Goal: Task Accomplishment & Management: Complete application form

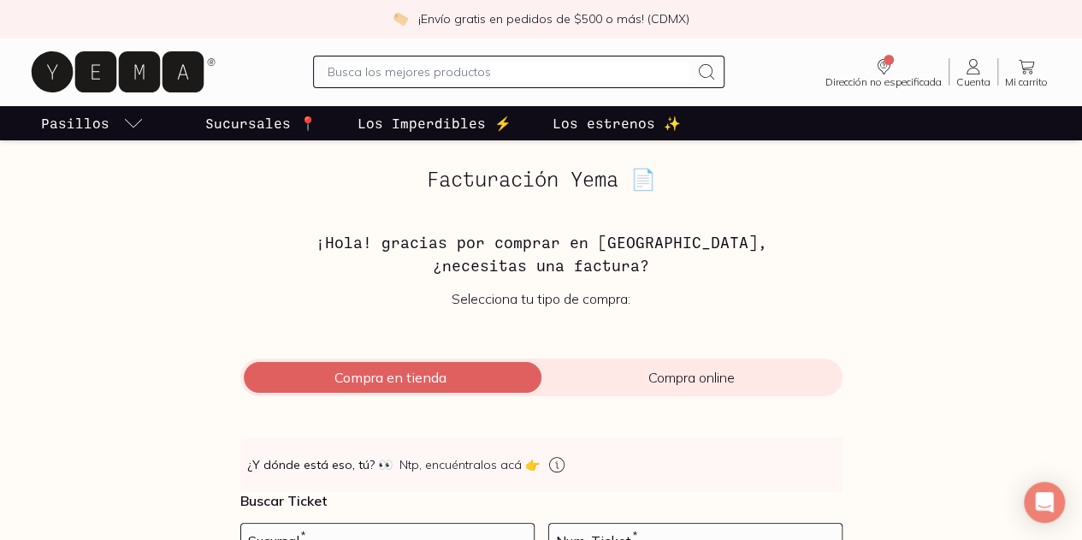
scroll to position [212, 0]
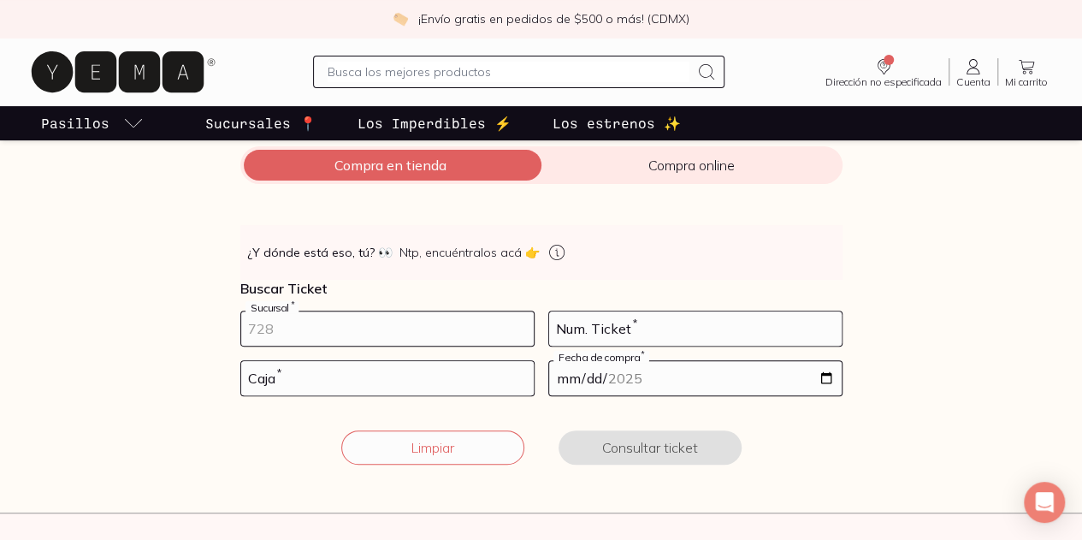
click at [475, 325] on input "number" at bounding box center [387, 328] width 293 height 34
type input "10002"
click at [615, 329] on input "number" at bounding box center [695, 328] width 293 height 34
type input "16"
click at [311, 380] on input "number" at bounding box center [387, 378] width 293 height 34
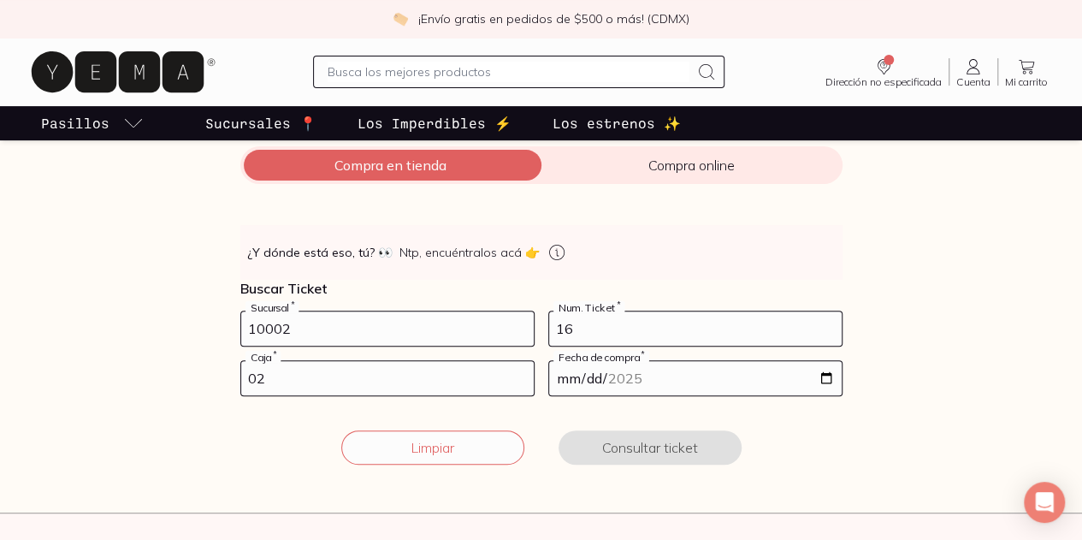
type input "02"
click at [824, 376] on input "date" at bounding box center [695, 378] width 293 height 34
type input "[DATE]"
click at [597, 441] on button "Consultar ticket" at bounding box center [650, 447] width 183 height 34
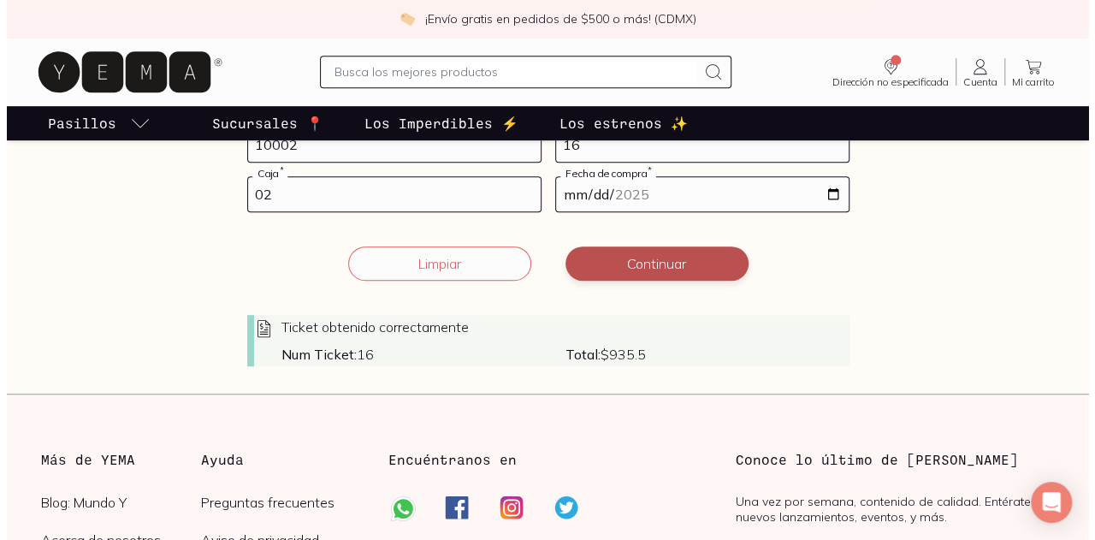
scroll to position [399, 0]
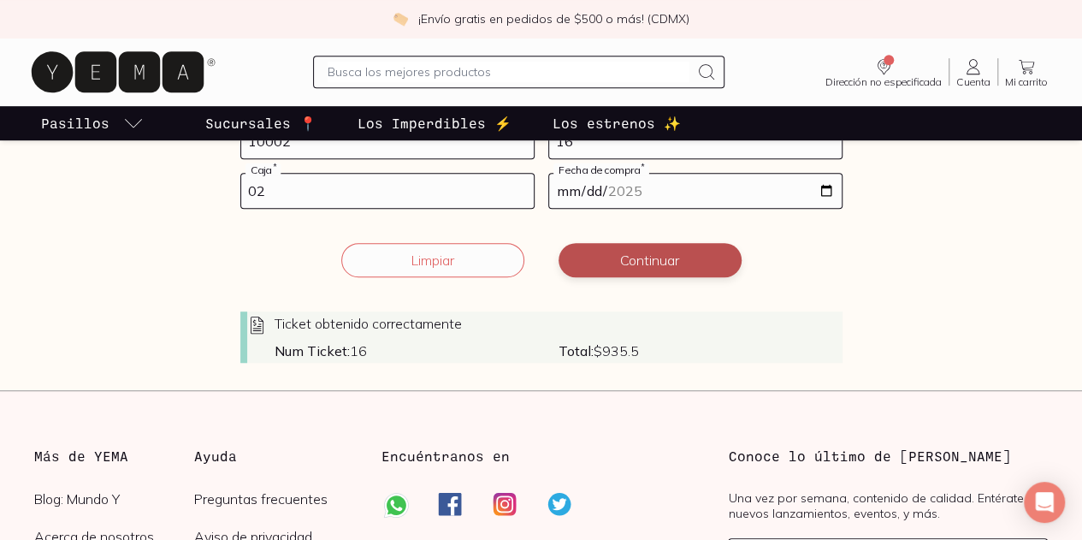
click at [621, 261] on button "Continuar" at bounding box center [650, 260] width 183 height 34
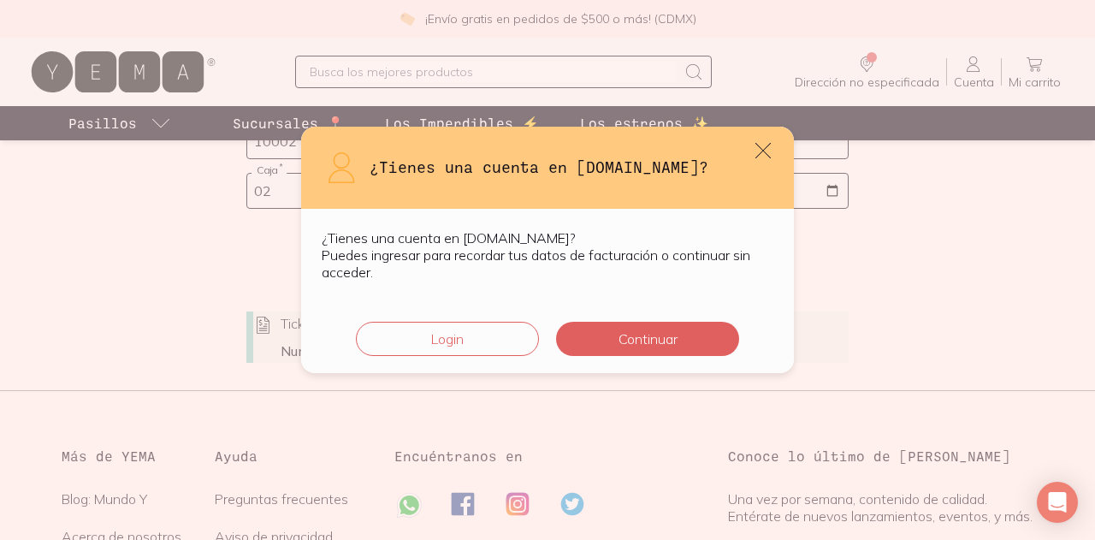
click at [631, 318] on div "Login Continuar" at bounding box center [547, 337] width 493 height 72
click at [633, 332] on button "Continuar" at bounding box center [647, 339] width 183 height 34
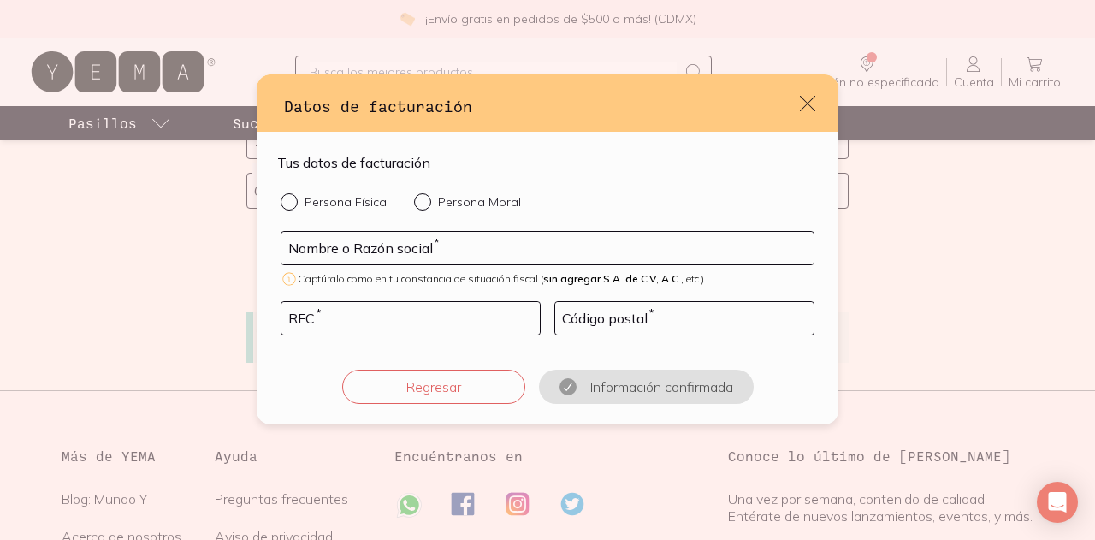
click at [291, 204] on input "Persona Física" at bounding box center [288, 200] width 14 height 14
radio input "true"
click at [299, 249] on input "default" at bounding box center [547, 248] width 532 height 33
type input "[PERSON_NAME] DE [PERSON_NAME]"
type input "TEHL860910DR3"
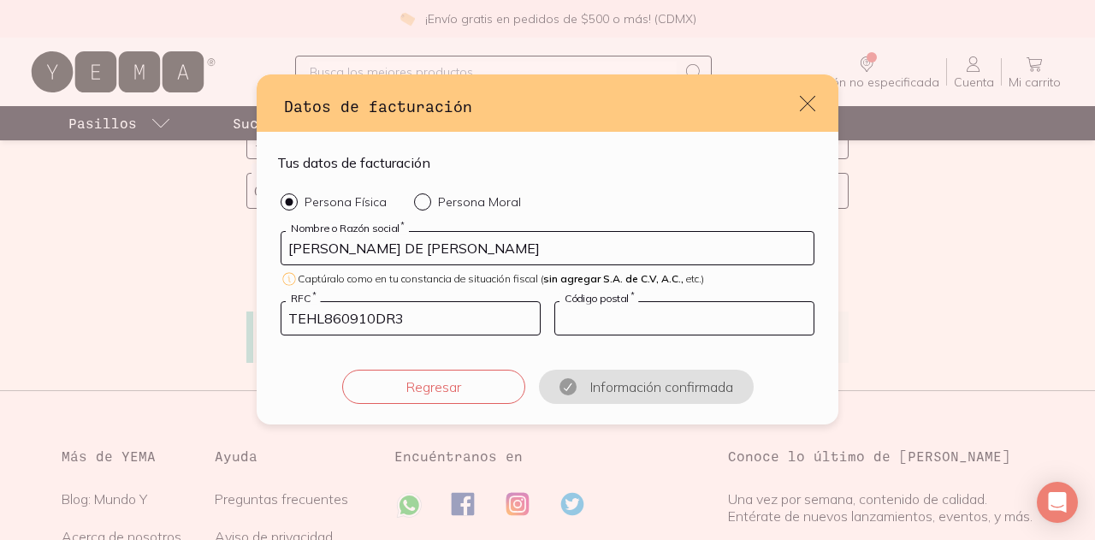
click at [589, 305] on div "Código postal *" at bounding box center [684, 318] width 260 height 34
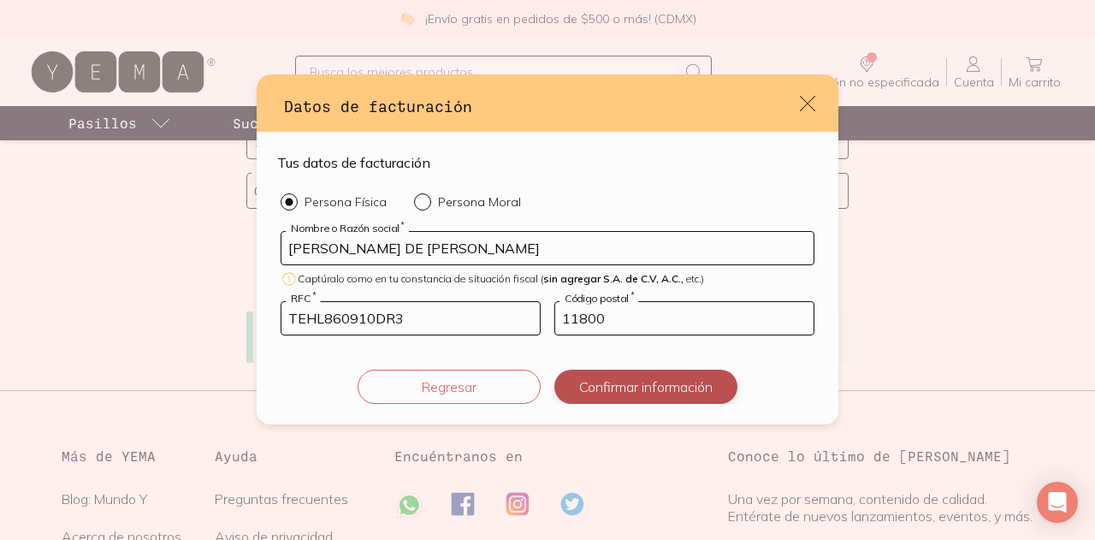
type input "11800"
click at [620, 380] on button "Confirmar información" at bounding box center [645, 387] width 183 height 34
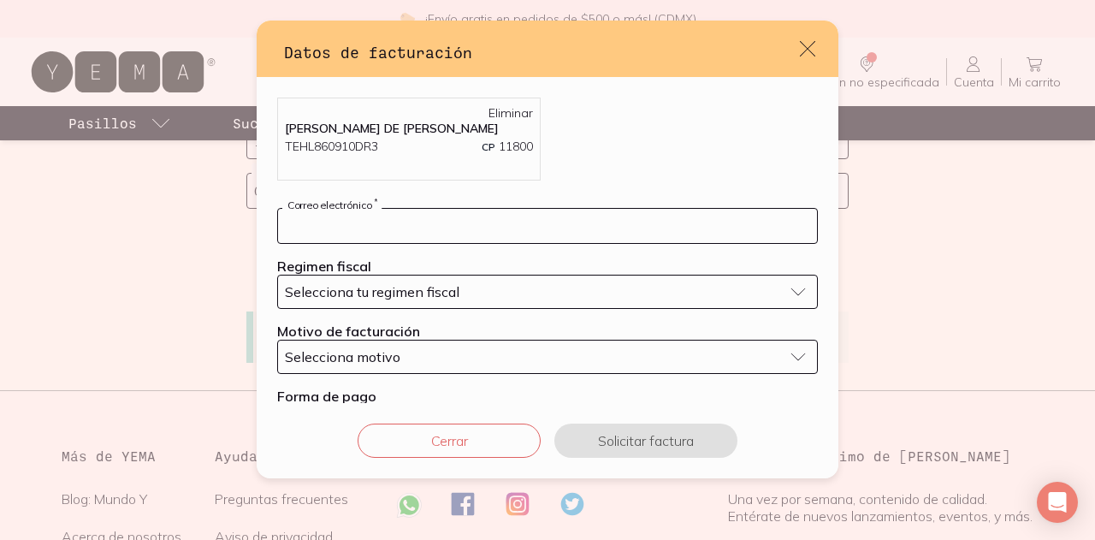
click at [426, 226] on input "default" at bounding box center [547, 226] width 539 height 34
type input "[EMAIL_ADDRESS][DOMAIN_NAME]"
click at [401, 293] on span "Selecciona tu regimen fiscal" at bounding box center [372, 291] width 175 height 17
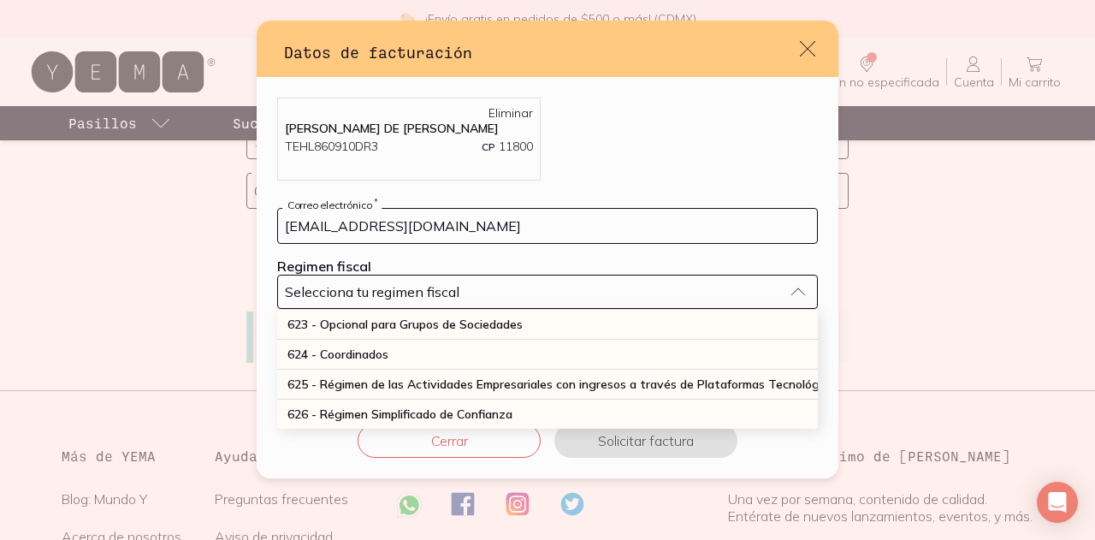
scroll to position [55, 0]
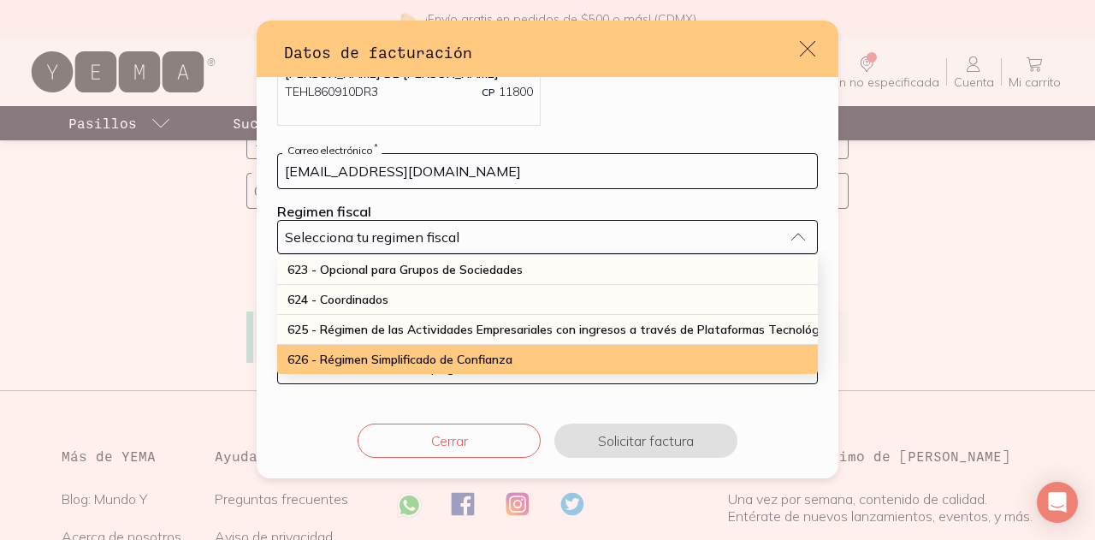
click at [366, 352] on span "626 - Régimen Simplificado de Confianza" at bounding box center [399, 359] width 225 height 15
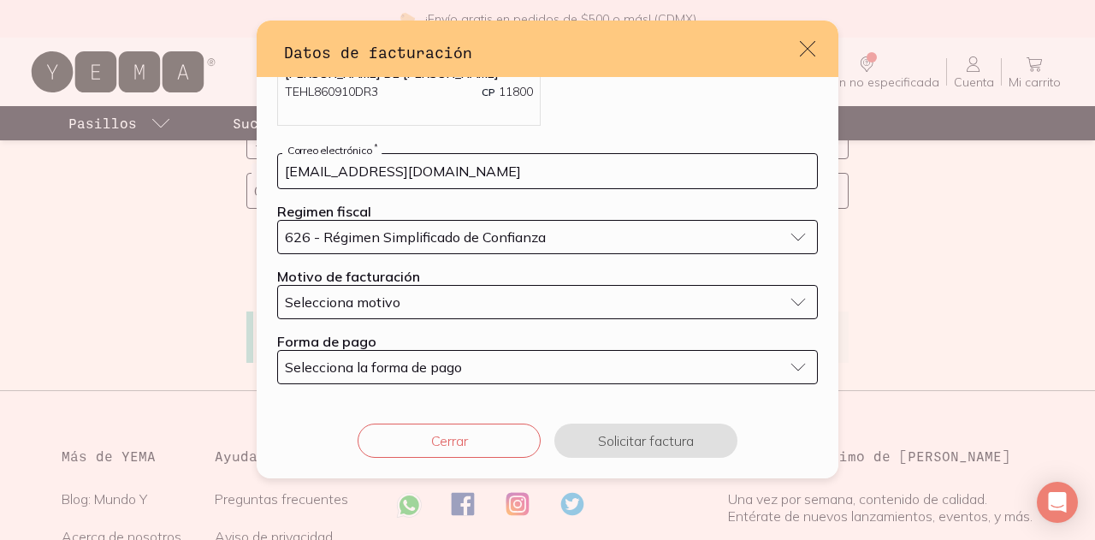
click at [349, 304] on span "Selecciona motivo" at bounding box center [342, 301] width 115 height 17
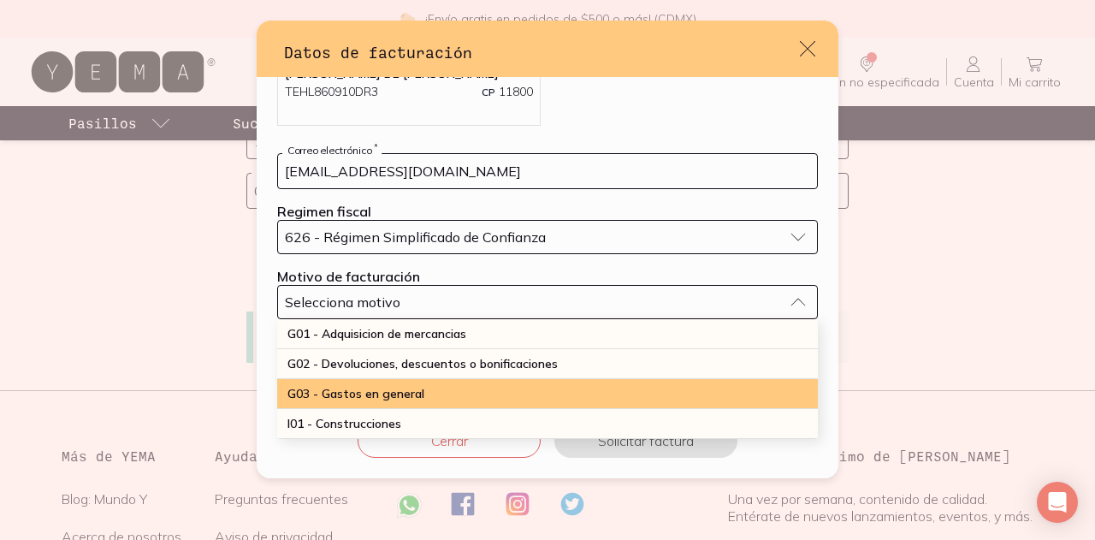
click at [357, 388] on span "G03 - Gastos en general" at bounding box center [355, 393] width 137 height 15
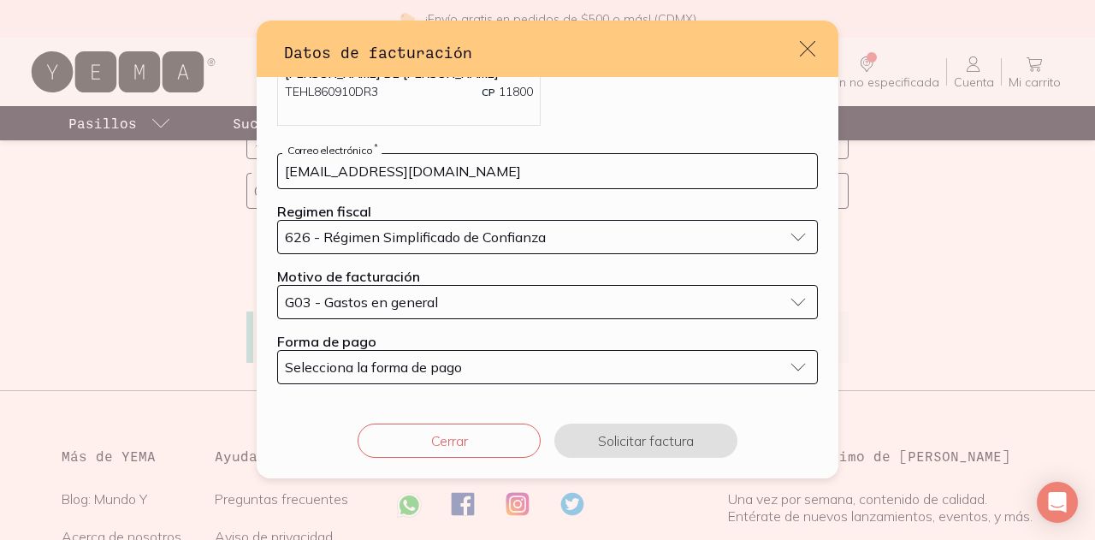
click at [342, 368] on span "Selecciona la forma de pago" at bounding box center [373, 366] width 177 height 17
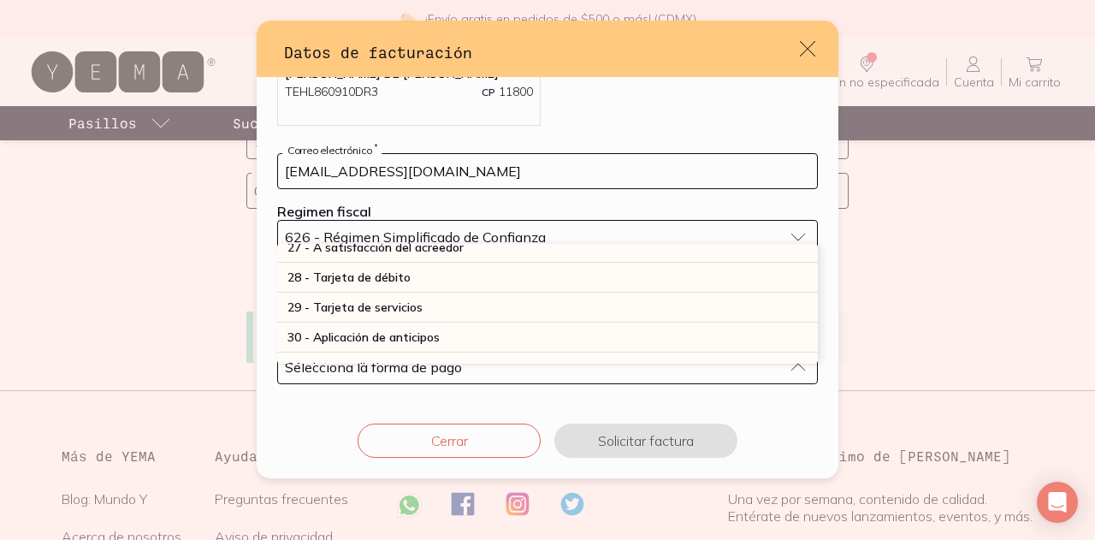
scroll to position [491, 0]
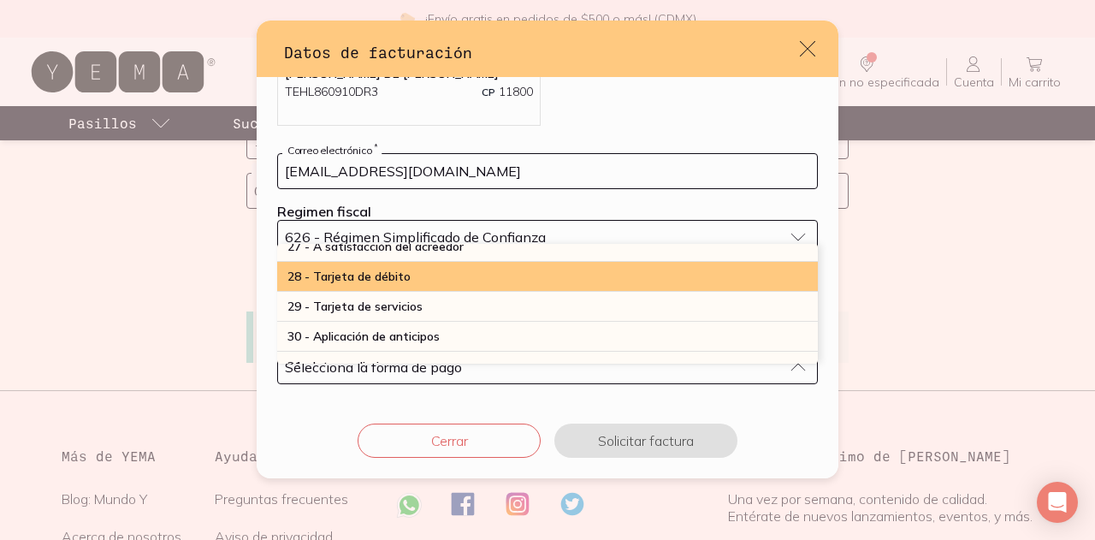
click at [363, 275] on span "28 - Tarjeta de débito" at bounding box center [348, 276] width 123 height 15
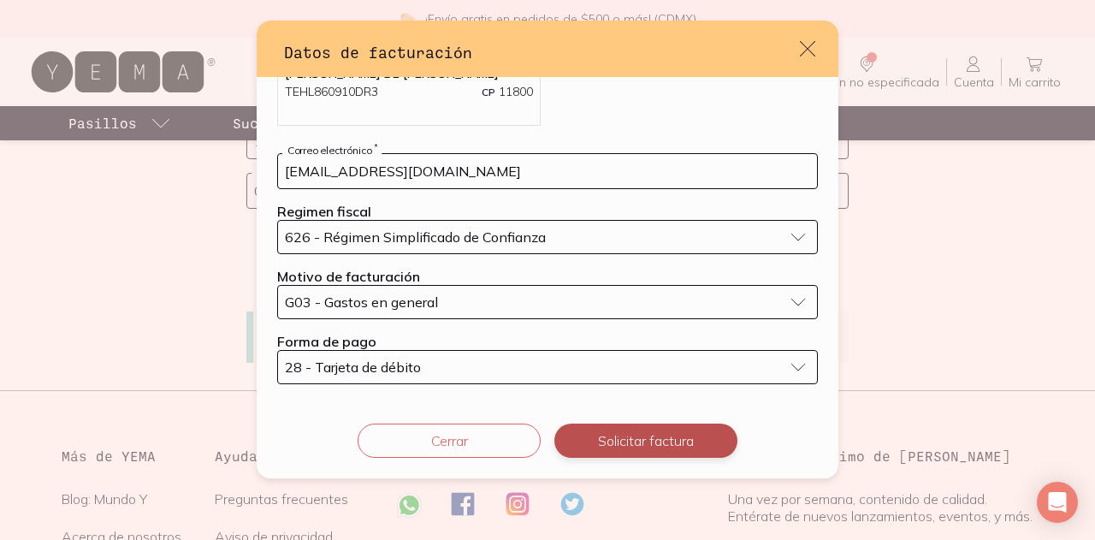
click at [664, 445] on button "Solicitar factura" at bounding box center [645, 440] width 183 height 34
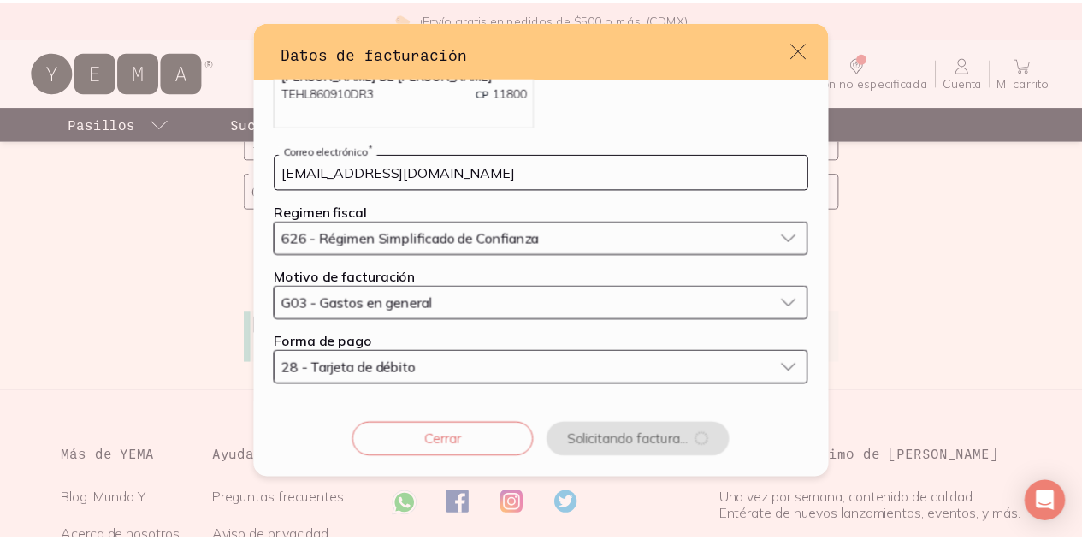
scroll to position [0, 0]
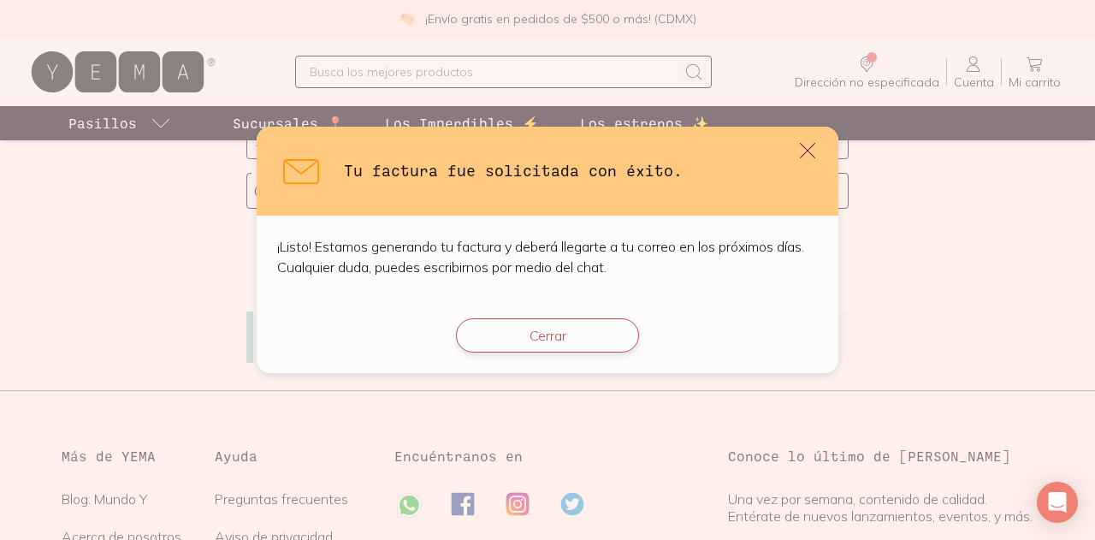
click at [532, 333] on button "Cerrar" at bounding box center [547, 335] width 183 height 34
